Goal: Book appointment/travel/reservation

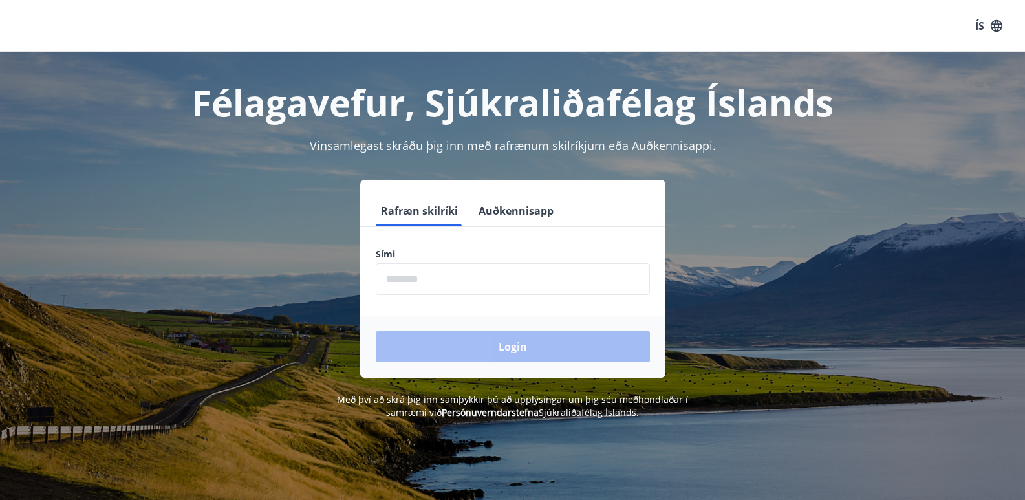
click at [444, 275] on input "phone" at bounding box center [513, 279] width 274 height 32
type input "*"
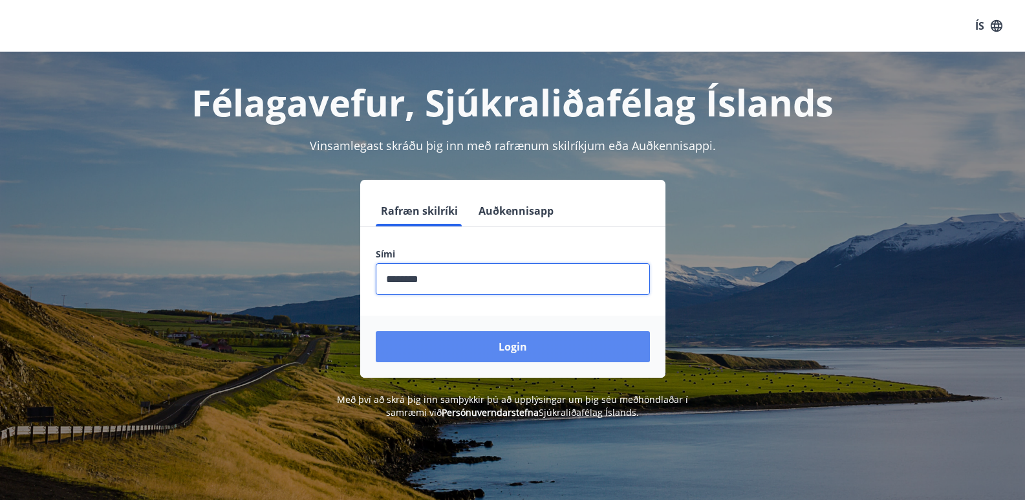
type input "********"
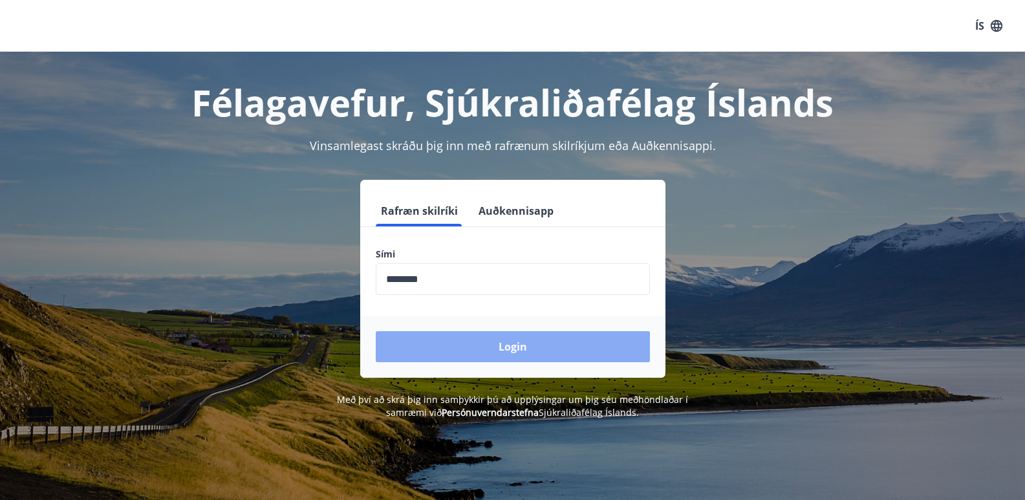
click at [515, 339] on button "Login" at bounding box center [513, 346] width 274 height 31
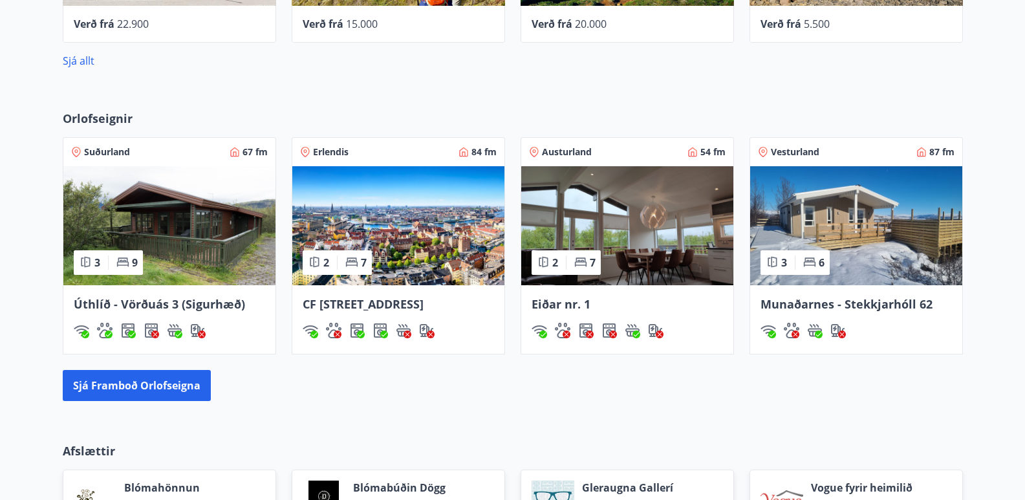
scroll to position [776, 0]
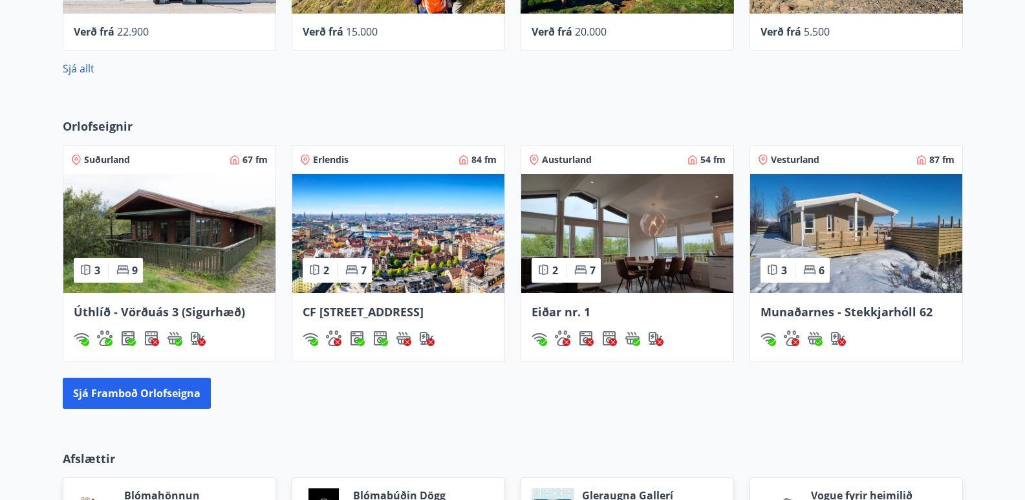
click at [334, 160] on span "Erlendis" at bounding box center [331, 159] width 36 height 13
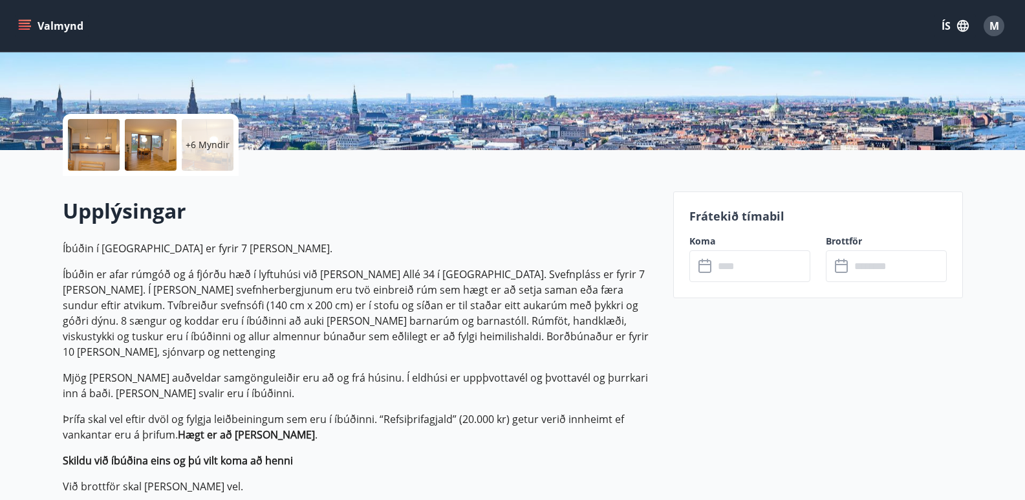
scroll to position [259, 0]
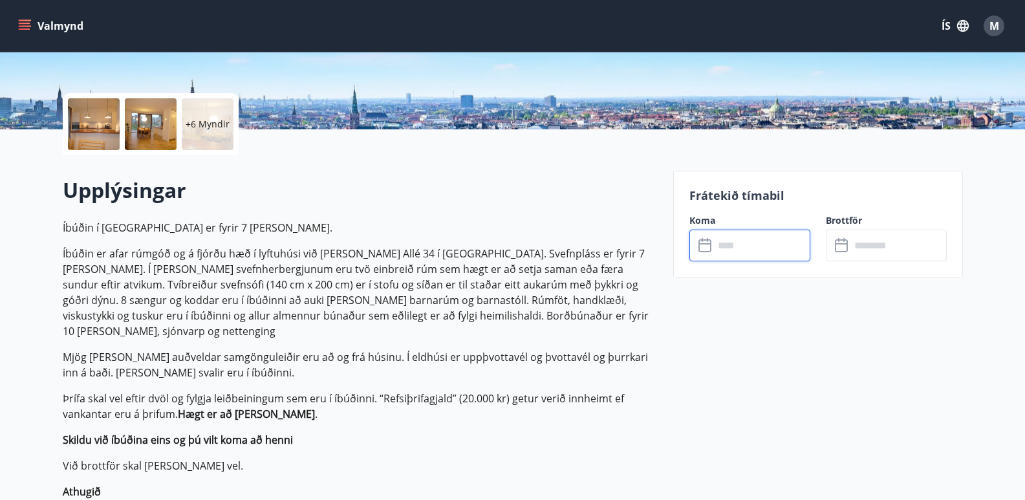
click at [753, 244] on input "text" at bounding box center [762, 246] width 96 height 32
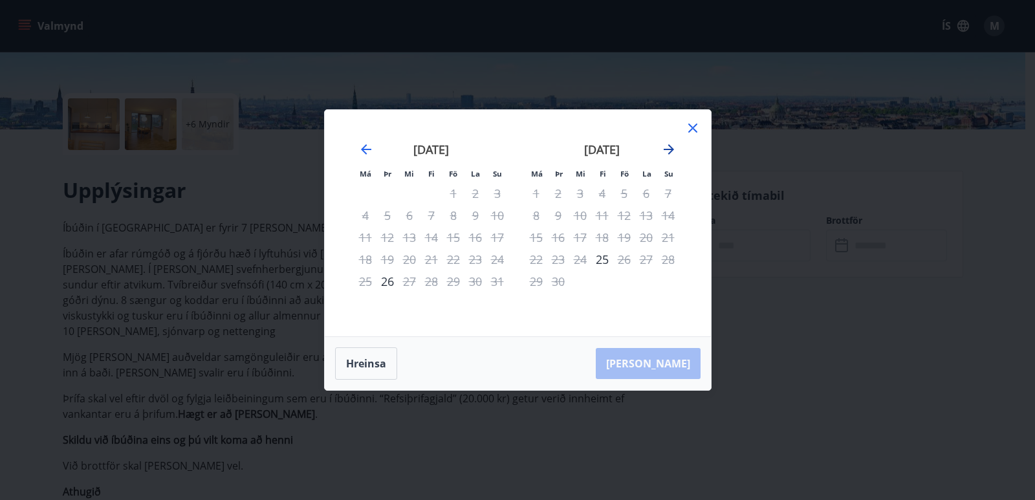
click at [668, 143] on icon "Move forward to switch to the next month." at bounding box center [669, 150] width 16 height 16
click at [673, 150] on icon "Move forward to switch to the next month." at bounding box center [669, 149] width 10 height 10
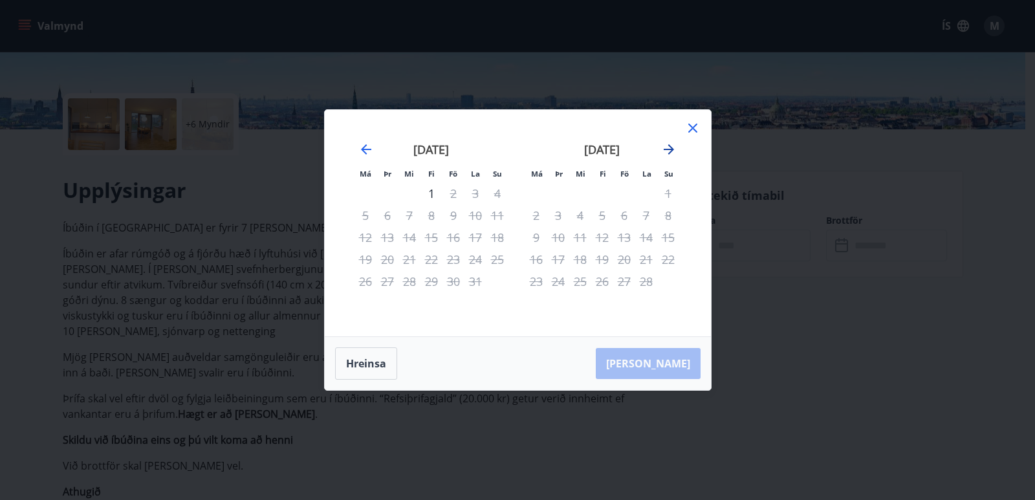
click at [673, 150] on icon "Move forward to switch to the next month." at bounding box center [669, 149] width 10 height 10
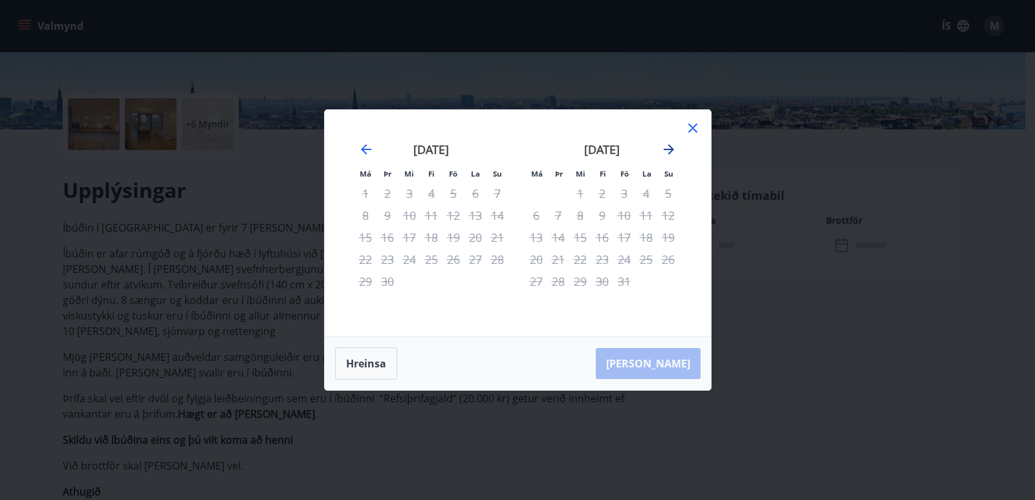
click at [673, 150] on icon "Move forward to switch to the next month." at bounding box center [669, 149] width 10 height 10
click at [365, 153] on icon "Move backward to switch to the previous month." at bounding box center [366, 149] width 10 height 10
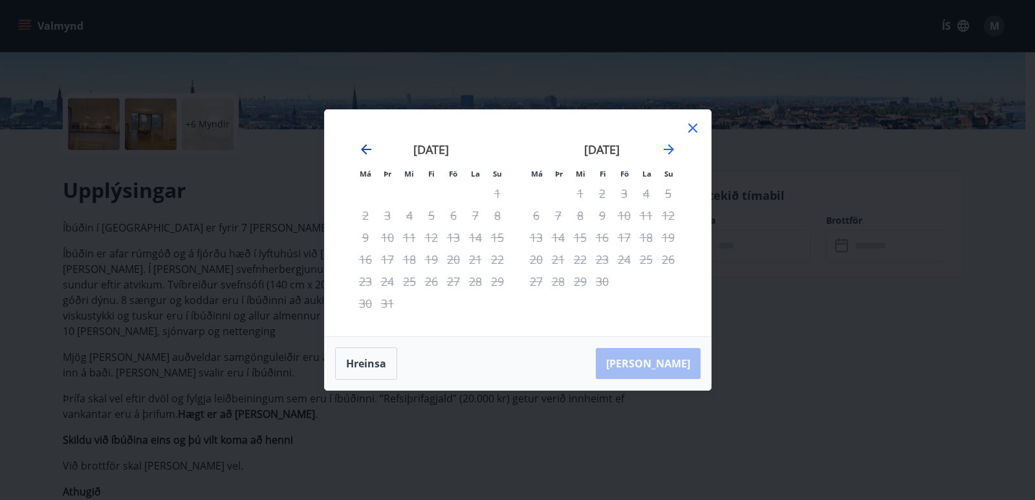
click at [365, 153] on icon "Move backward to switch to the previous month." at bounding box center [366, 149] width 10 height 10
click at [365, 152] on icon "Move backward to switch to the previous month." at bounding box center [366, 150] width 16 height 16
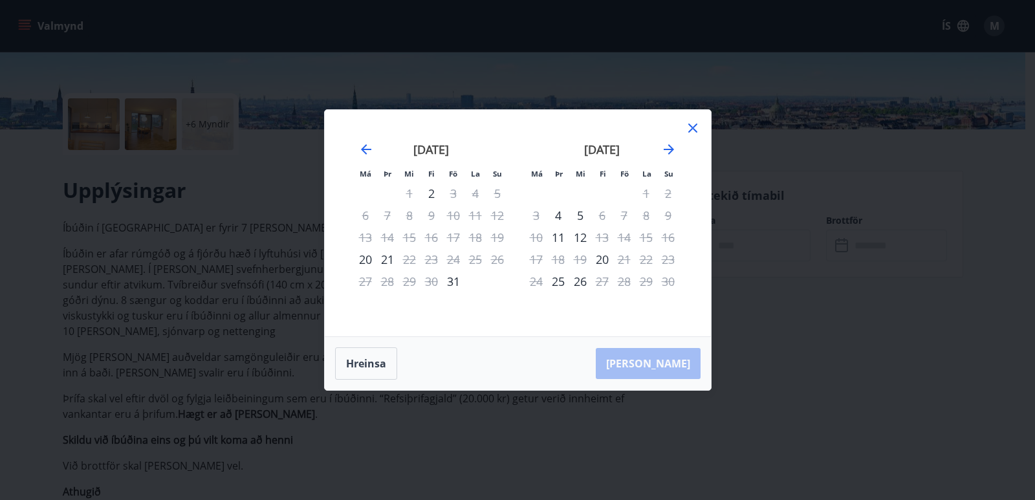
click at [697, 130] on icon at bounding box center [693, 128] width 16 height 16
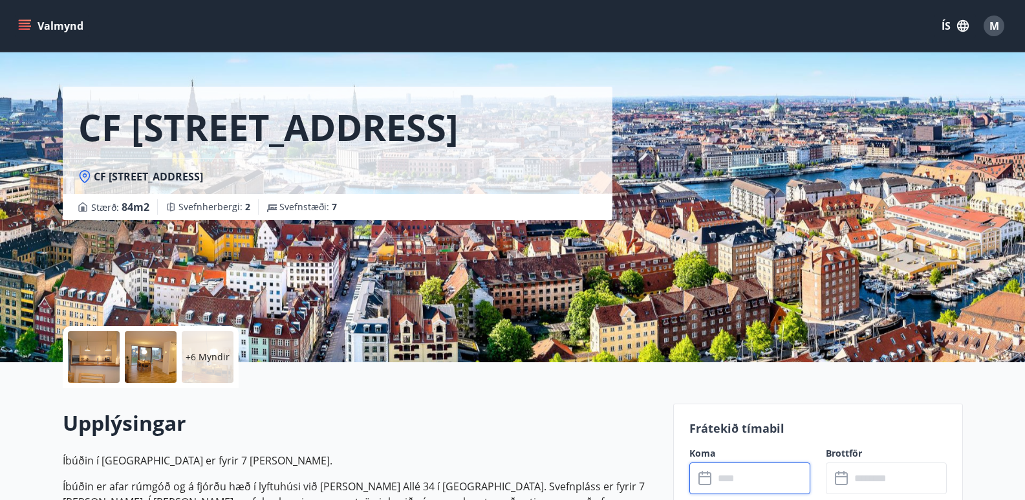
scroll to position [0, 0]
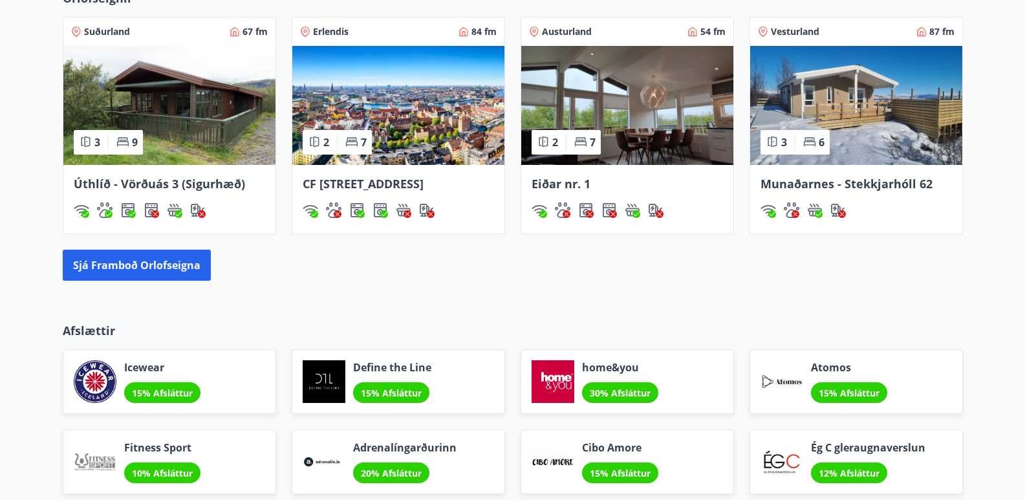
scroll to position [906, 0]
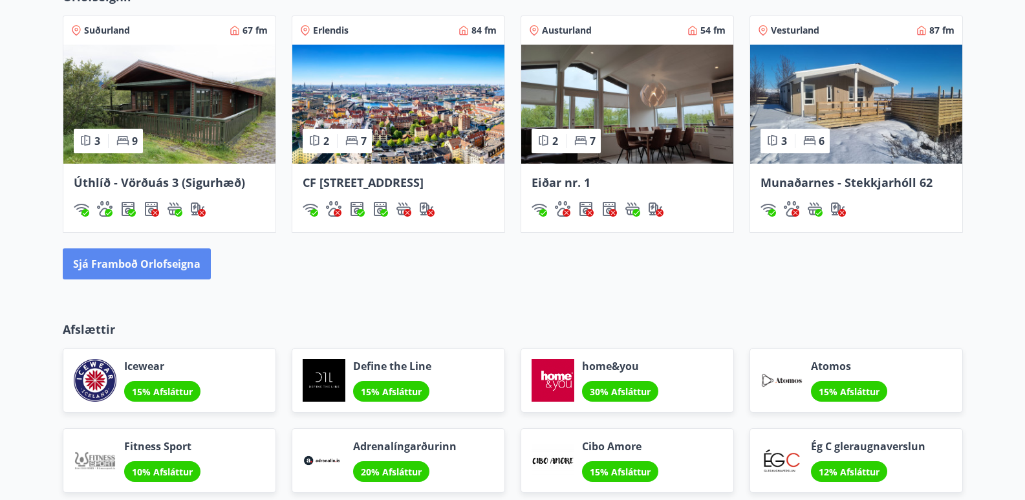
click at [183, 276] on button "Sjá framboð orlofseigna" at bounding box center [137, 263] width 148 height 31
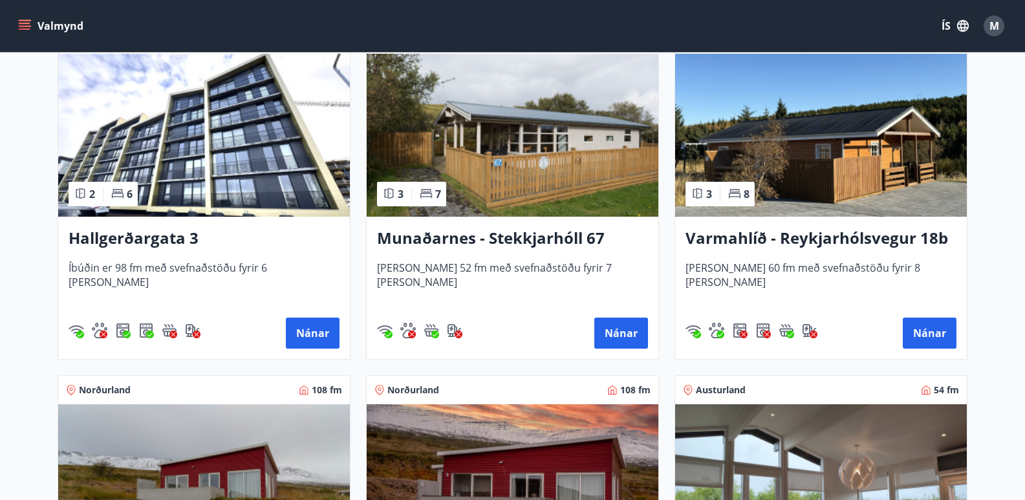
scroll to position [1307, 0]
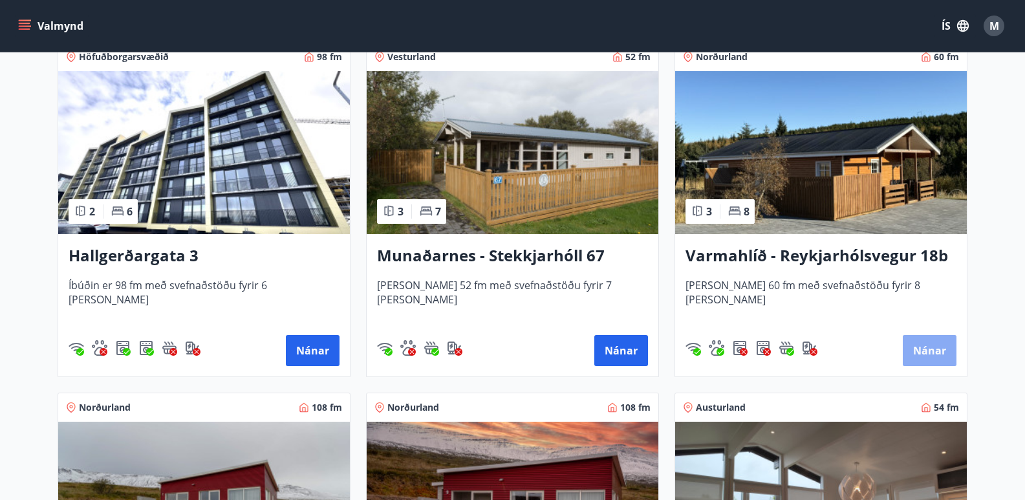
click at [920, 358] on button "Nánar" at bounding box center [930, 350] width 54 height 31
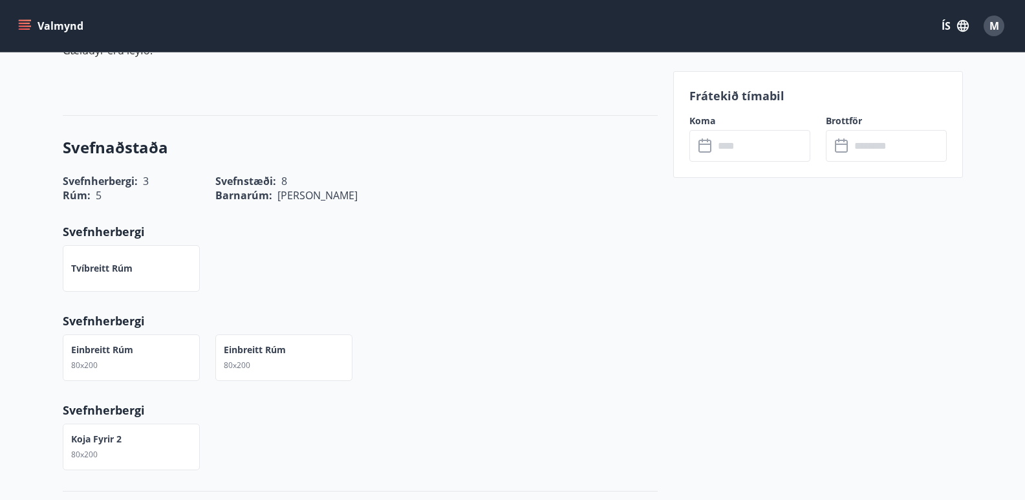
scroll to position [712, 0]
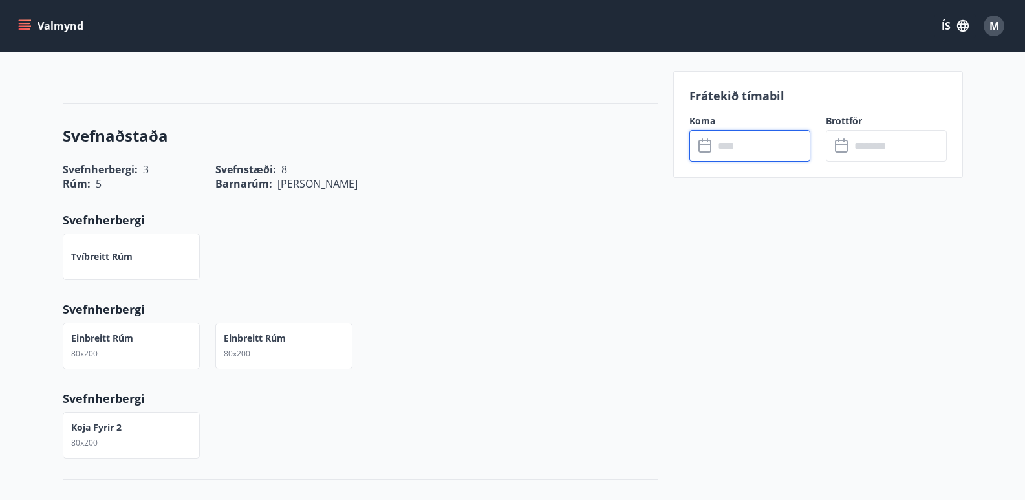
click at [755, 147] on input "text" at bounding box center [762, 146] width 96 height 32
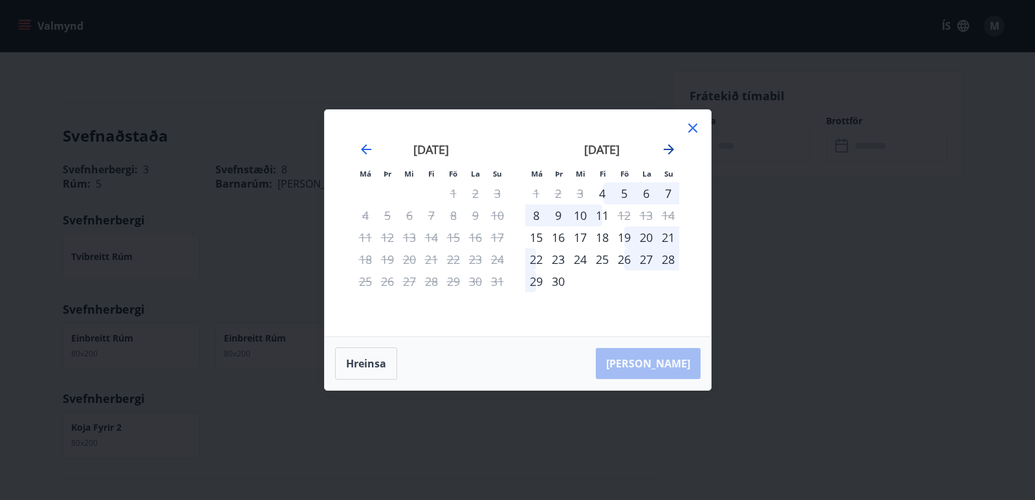
click at [673, 147] on icon "Move forward to switch to the next month." at bounding box center [669, 150] width 16 height 16
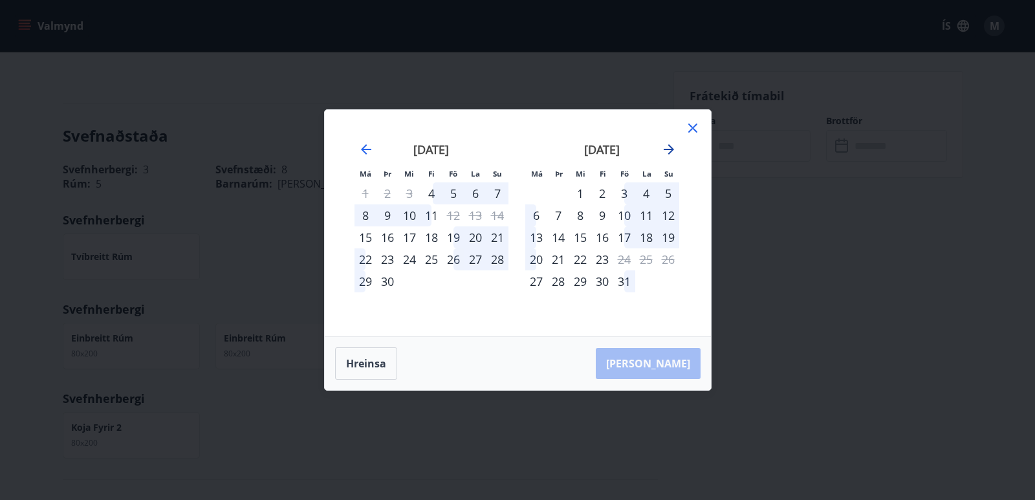
click at [673, 147] on icon "Move forward to switch to the next month." at bounding box center [669, 150] width 16 height 16
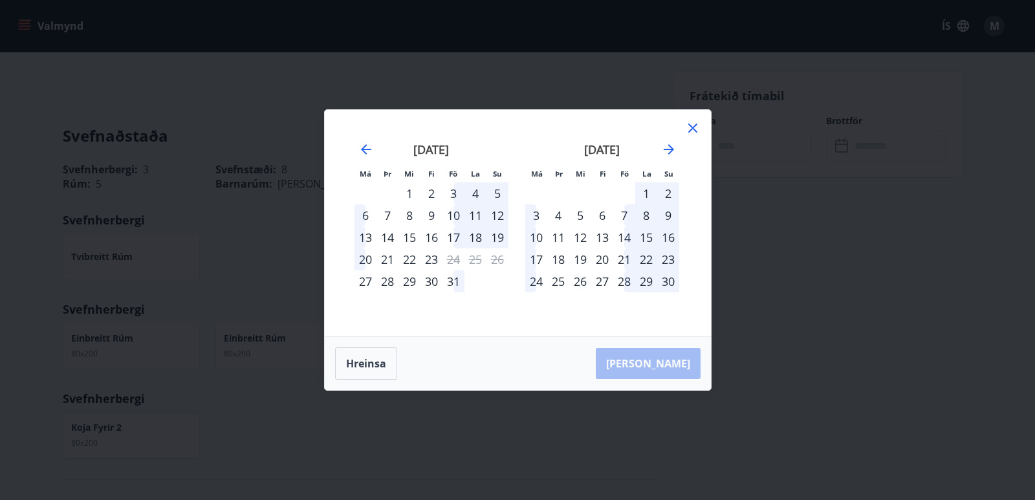
click at [618, 279] on div "28" at bounding box center [624, 281] width 22 height 22
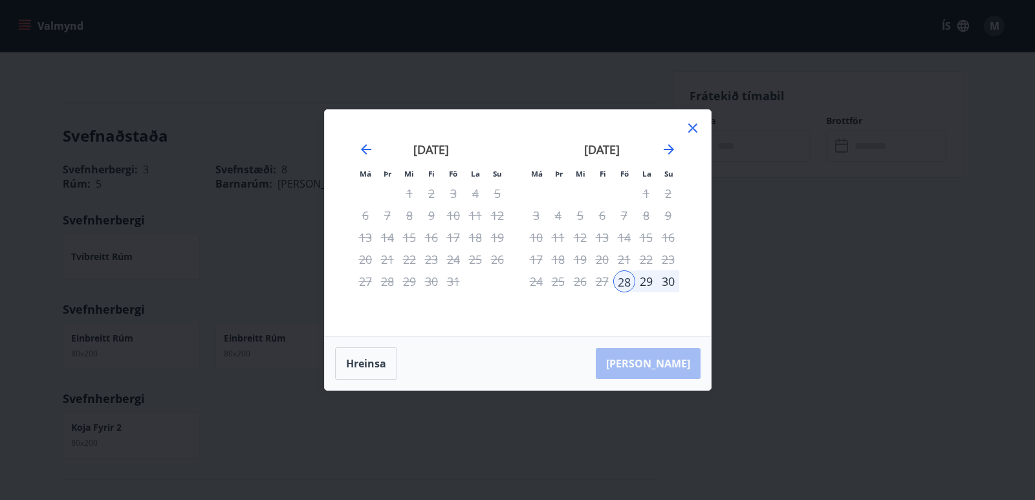
click at [627, 285] on div "28" at bounding box center [624, 281] width 22 height 22
click at [645, 283] on div "29" at bounding box center [646, 281] width 22 height 22
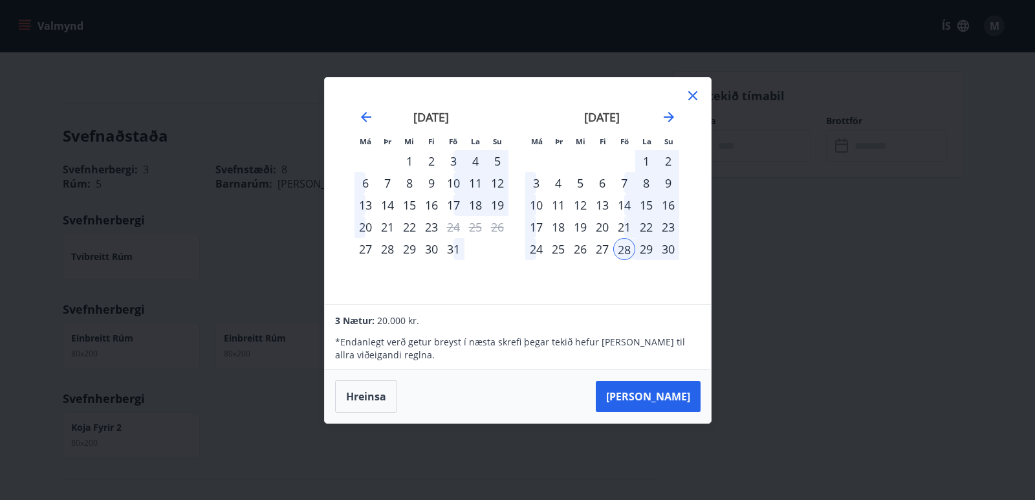
click at [672, 252] on div "30" at bounding box center [668, 249] width 22 height 22
click at [669, 245] on div "30" at bounding box center [668, 249] width 22 height 22
click at [351, 393] on button "Hreinsa" at bounding box center [366, 396] width 62 height 32
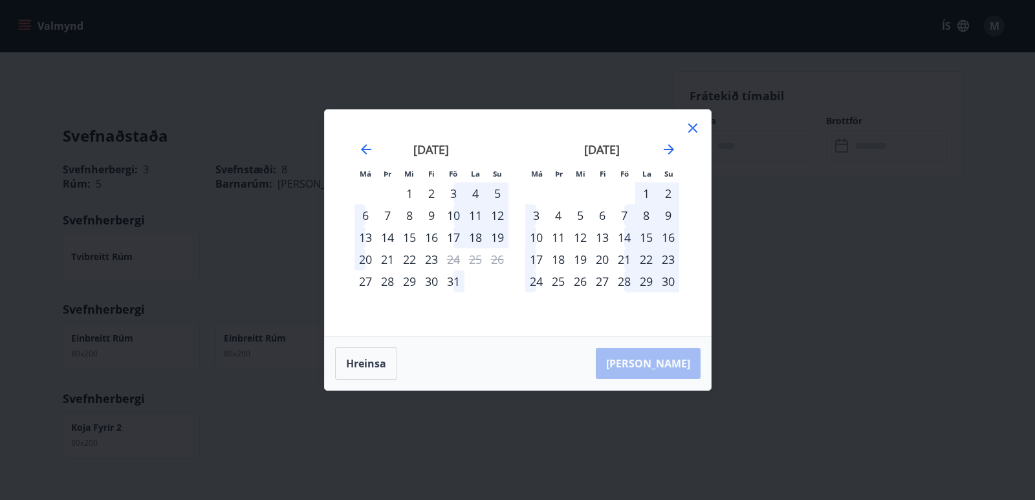
click at [698, 129] on icon at bounding box center [693, 128] width 16 height 16
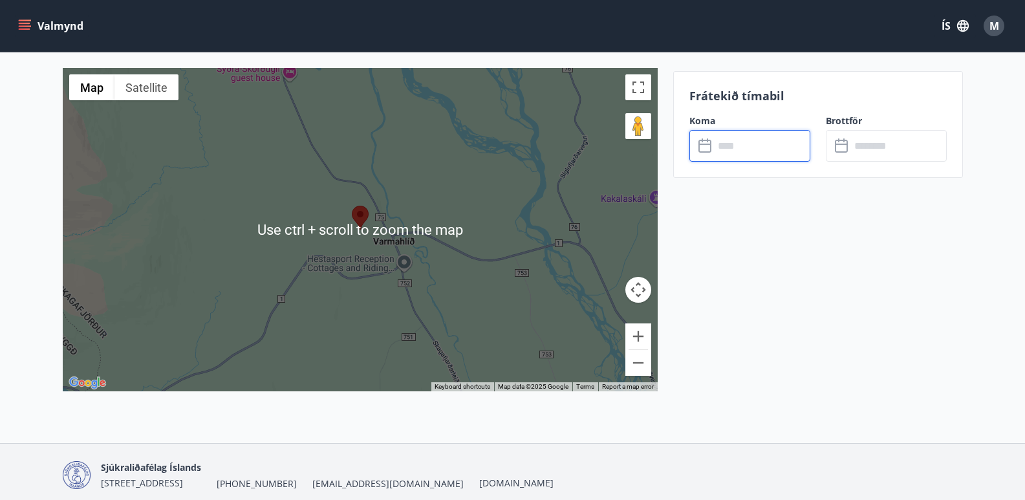
scroll to position [2080, 0]
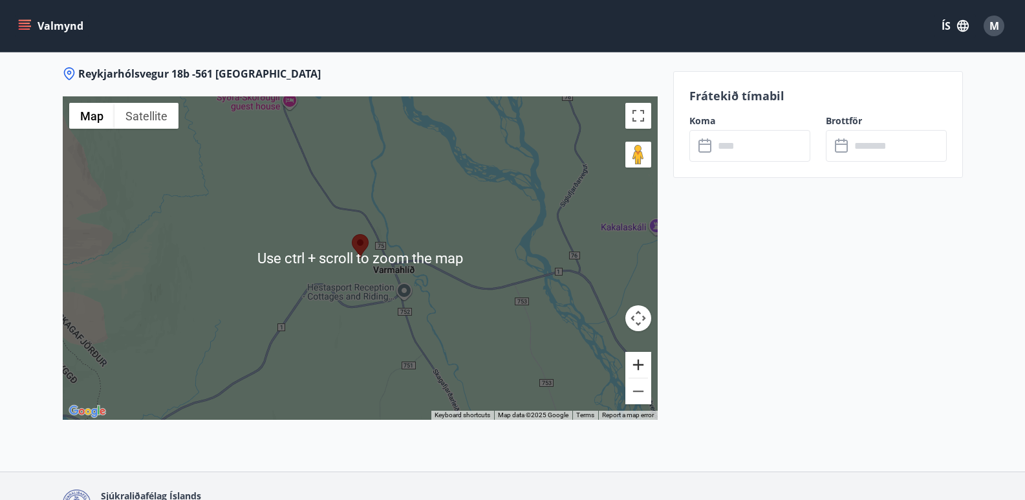
click at [640, 352] on button "Zoom in" at bounding box center [639, 365] width 26 height 26
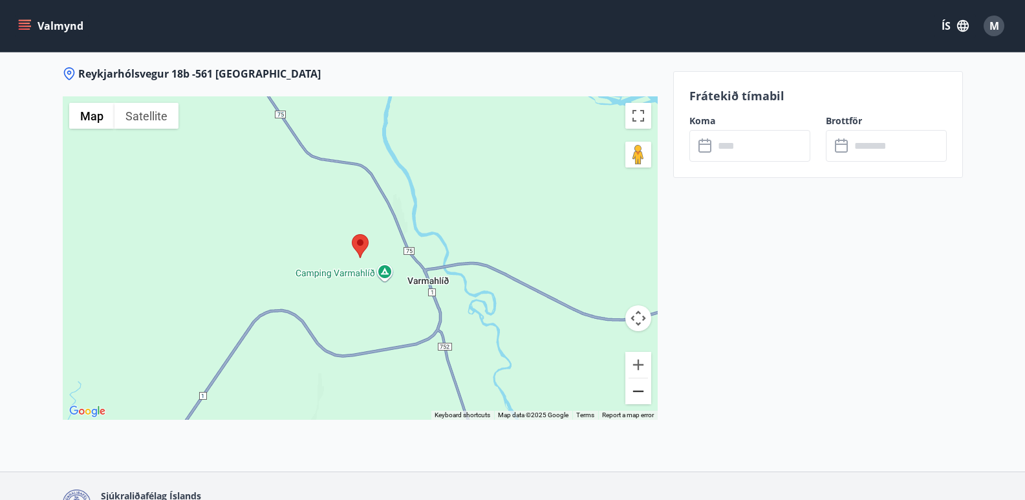
click at [631, 378] on button "Zoom out" at bounding box center [639, 391] width 26 height 26
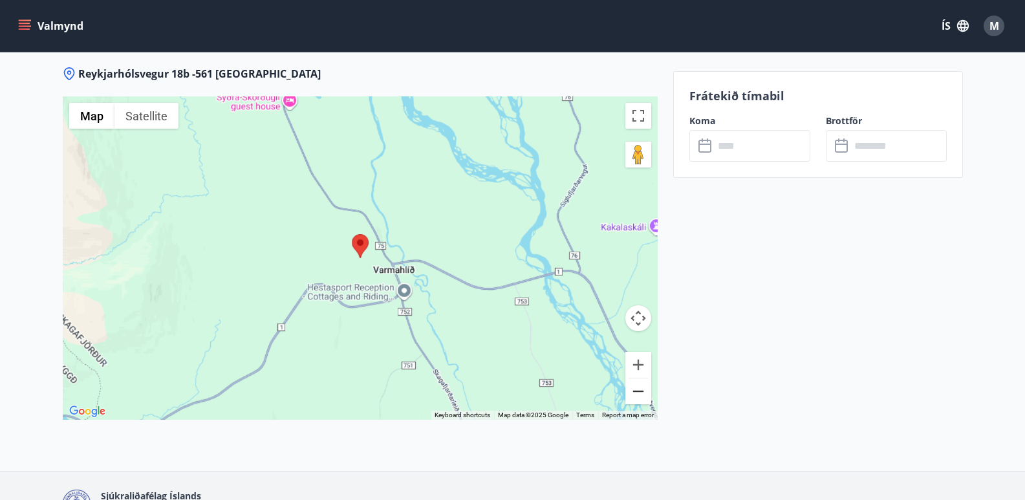
click at [631, 378] on button "Zoom out" at bounding box center [639, 391] width 26 height 26
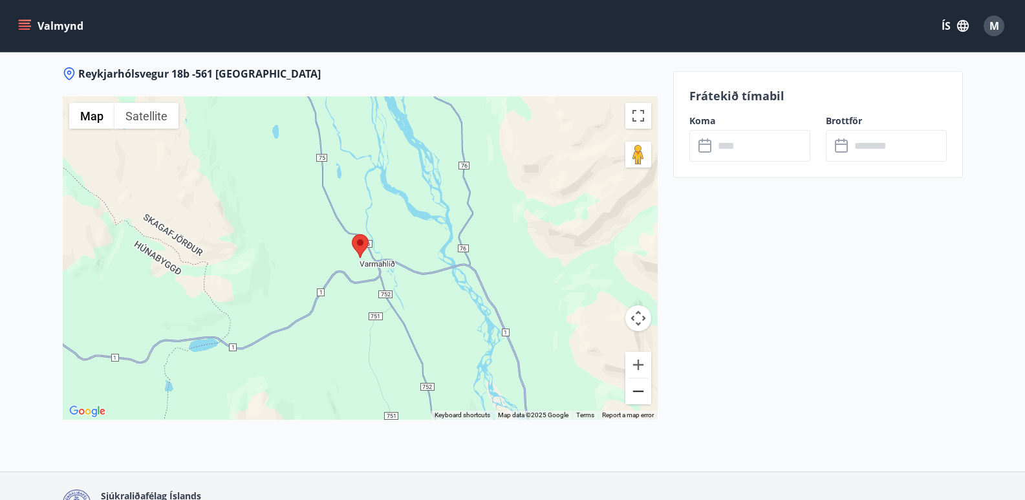
click at [631, 378] on button "Zoom out" at bounding box center [639, 391] width 26 height 26
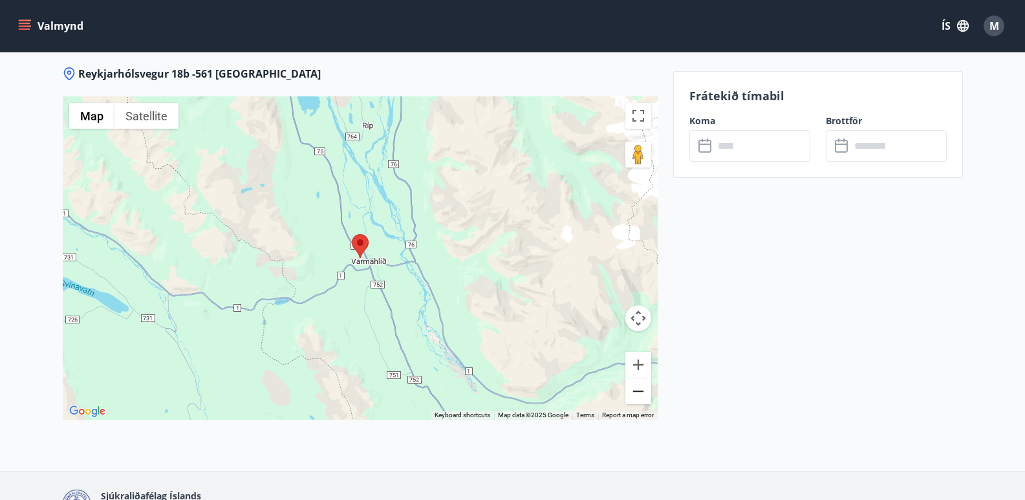
click at [631, 378] on button "Zoom out" at bounding box center [639, 391] width 26 height 26
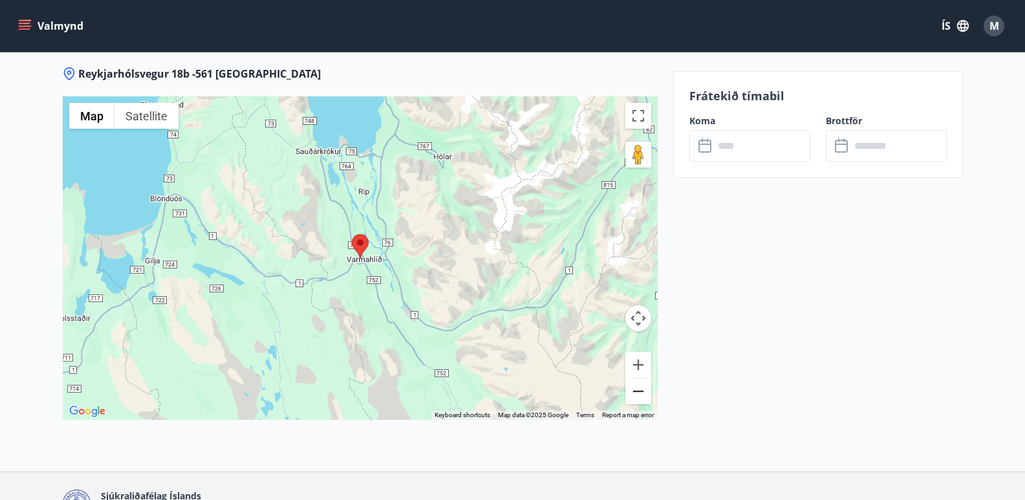
click at [631, 378] on button "Zoom out" at bounding box center [639, 391] width 26 height 26
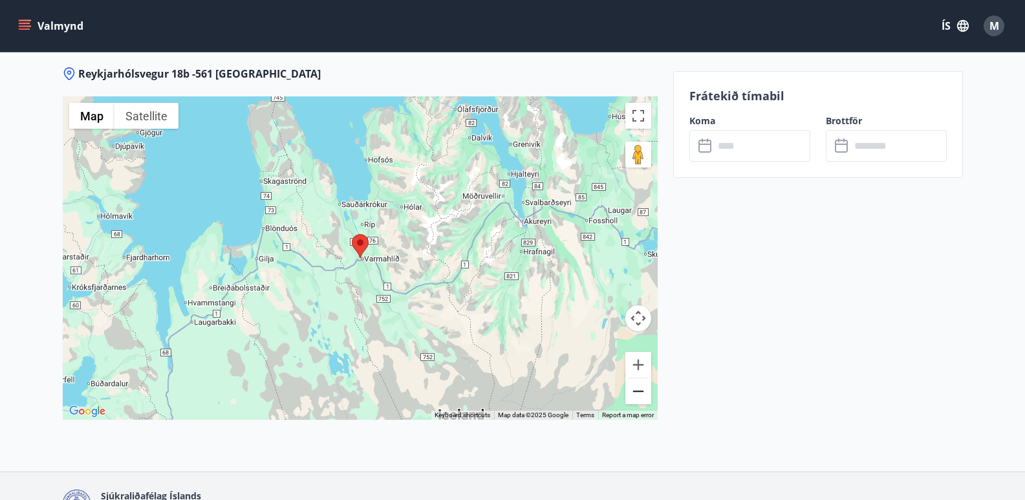
click at [631, 378] on button "Zoom out" at bounding box center [639, 391] width 26 height 26
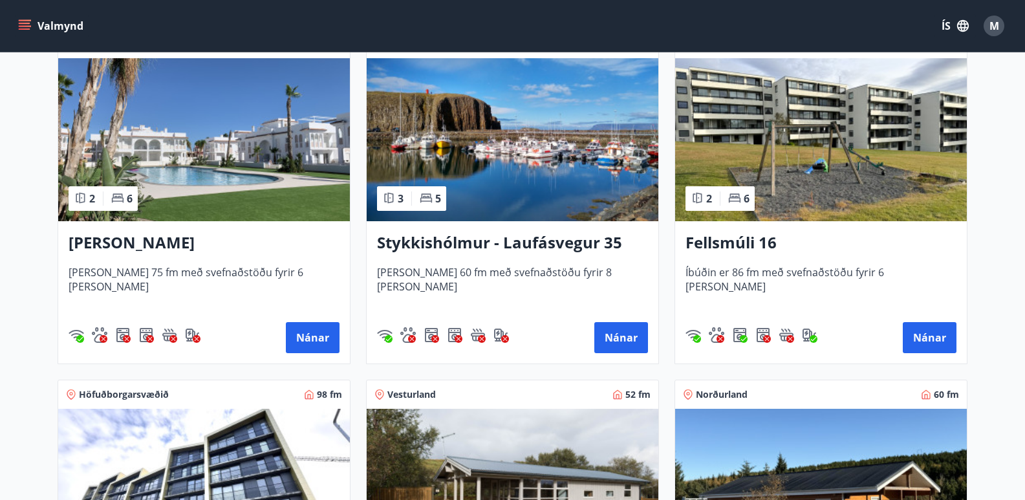
scroll to position [970, 0]
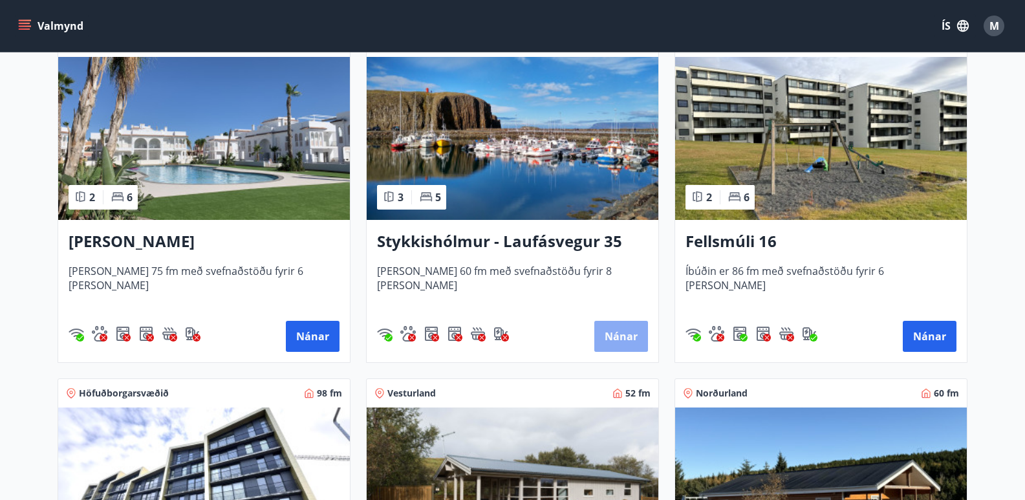
click at [618, 345] on button "Nánar" at bounding box center [621, 336] width 54 height 31
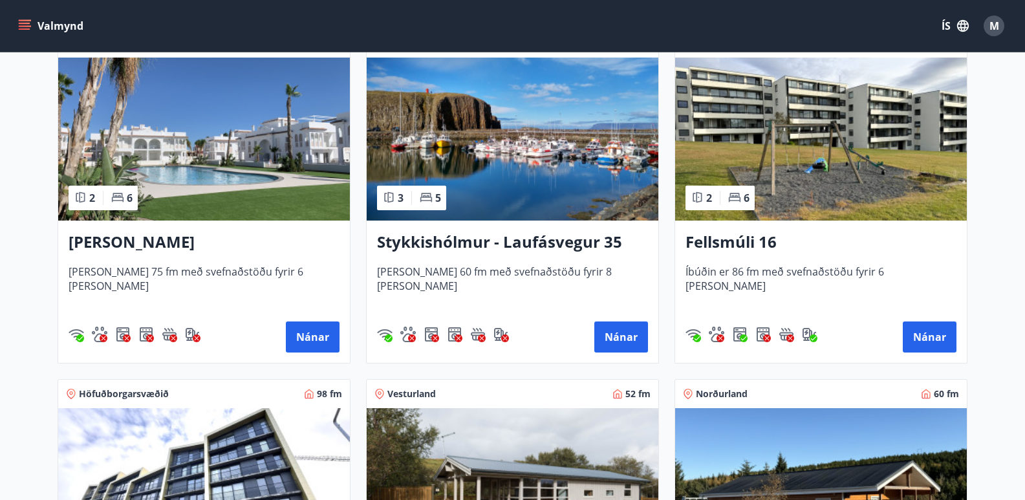
scroll to position [906, 0]
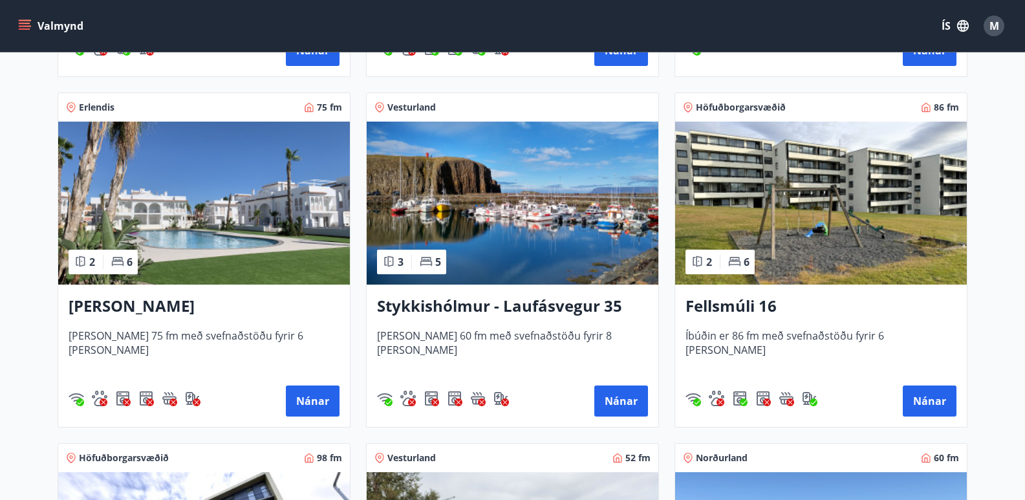
click at [701, 208] on img at bounding box center [821, 203] width 292 height 163
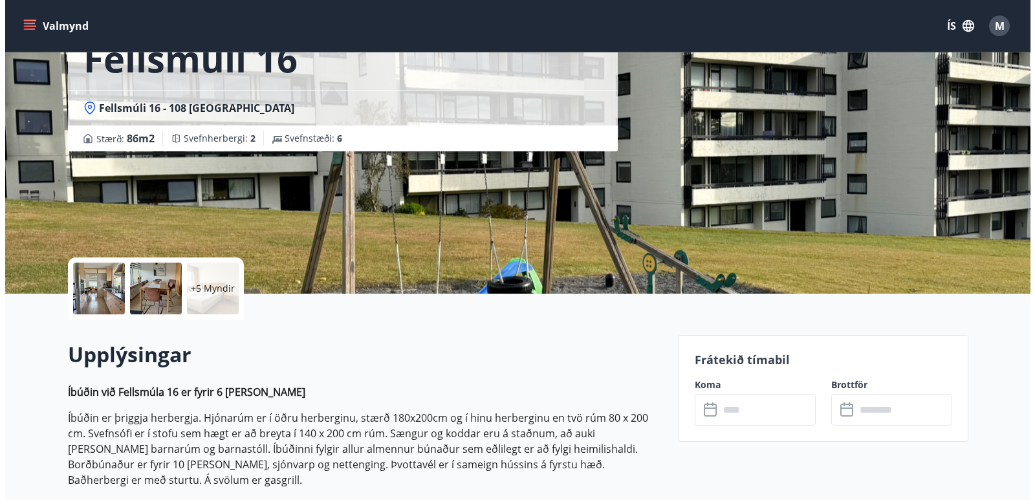
scroll to position [194, 0]
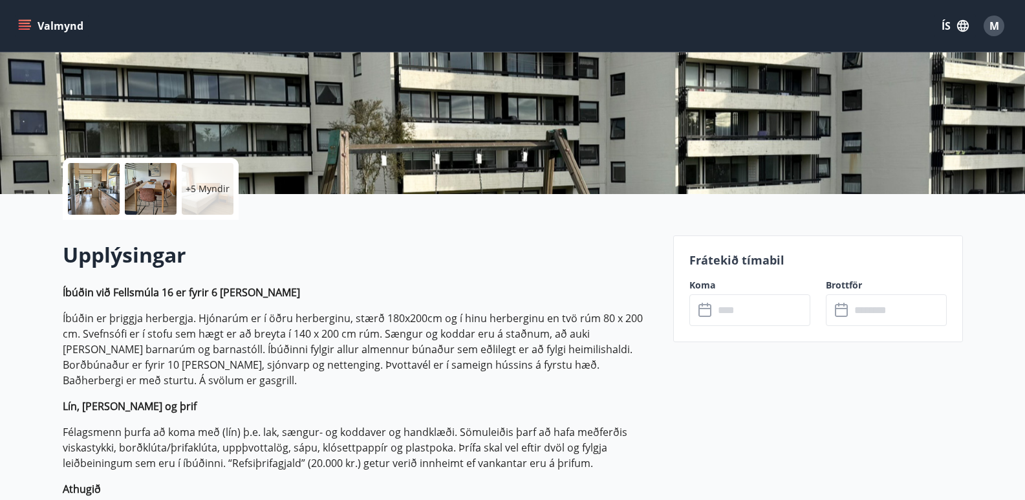
click at [142, 196] on div at bounding box center [151, 189] width 52 height 52
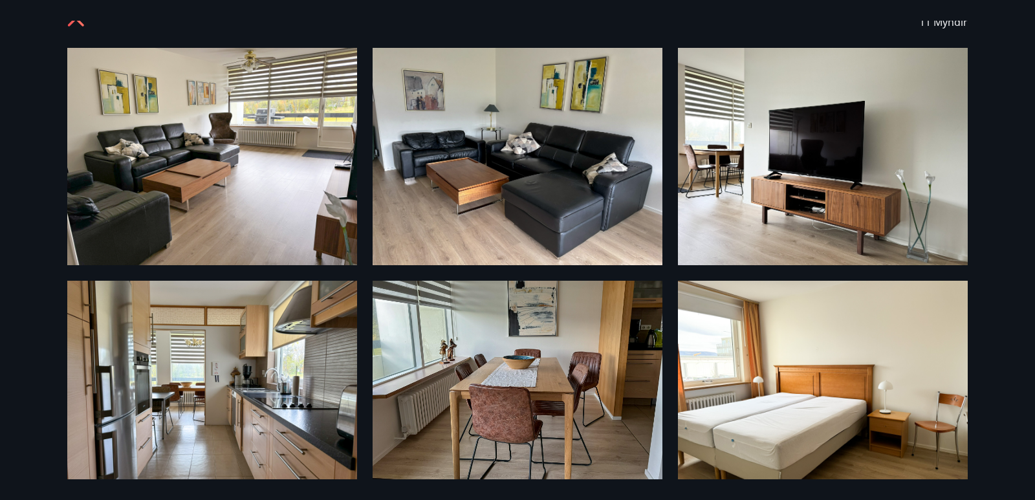
scroll to position [0, 0]
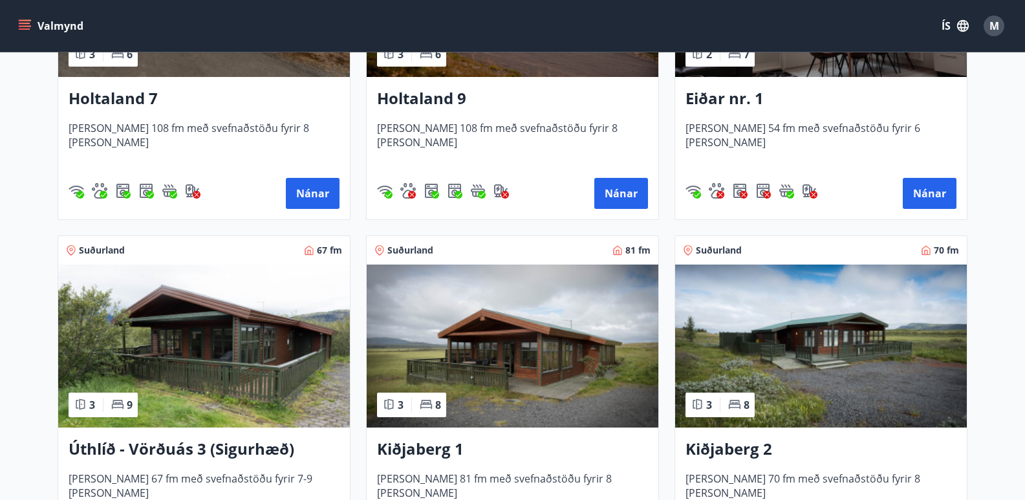
scroll to position [1682, 0]
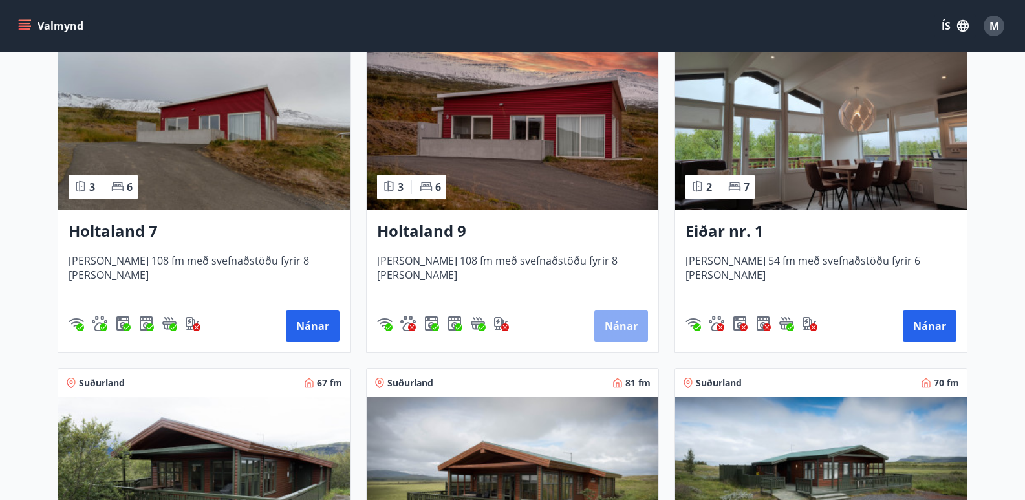
click at [615, 332] on button "Nánar" at bounding box center [621, 325] width 54 height 31
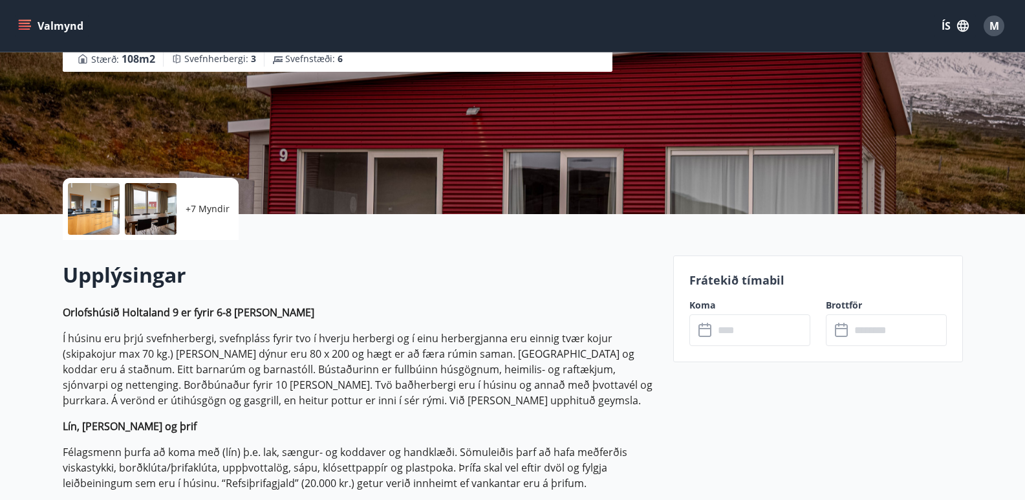
scroll to position [194, 0]
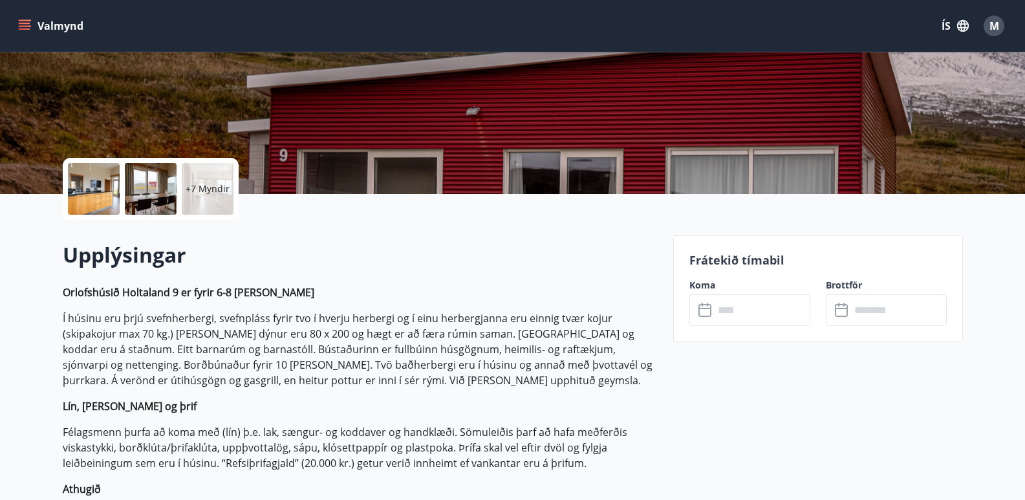
click at [708, 315] on icon at bounding box center [707, 311] width 16 height 16
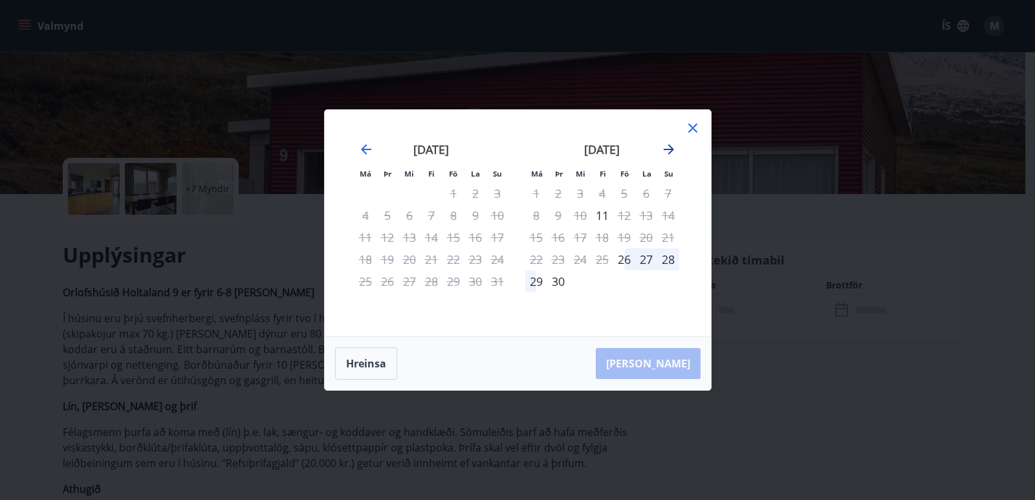
click at [666, 144] on icon "Move forward to switch to the next month." at bounding box center [669, 150] width 16 height 16
click at [693, 130] on icon at bounding box center [693, 128] width 16 height 16
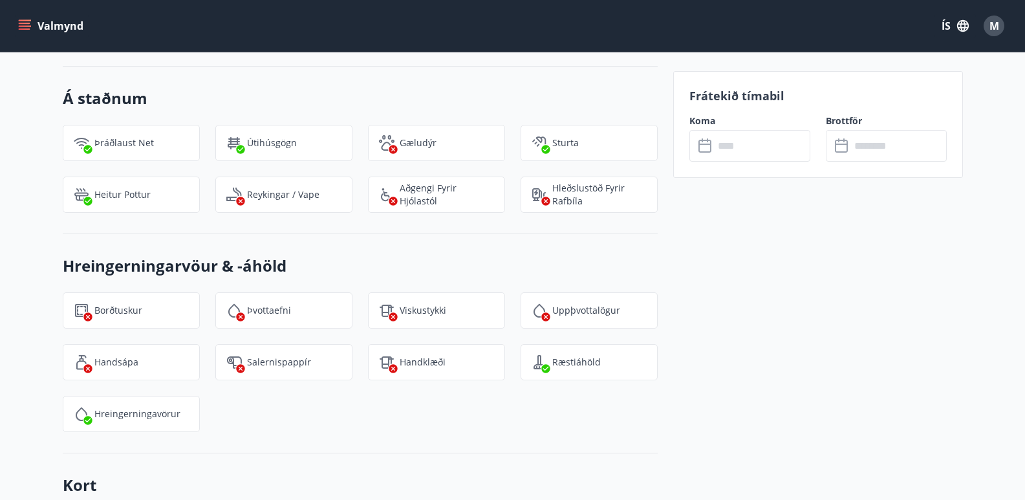
scroll to position [1811, 0]
